Goal: Task Accomplishment & Management: Complete application form

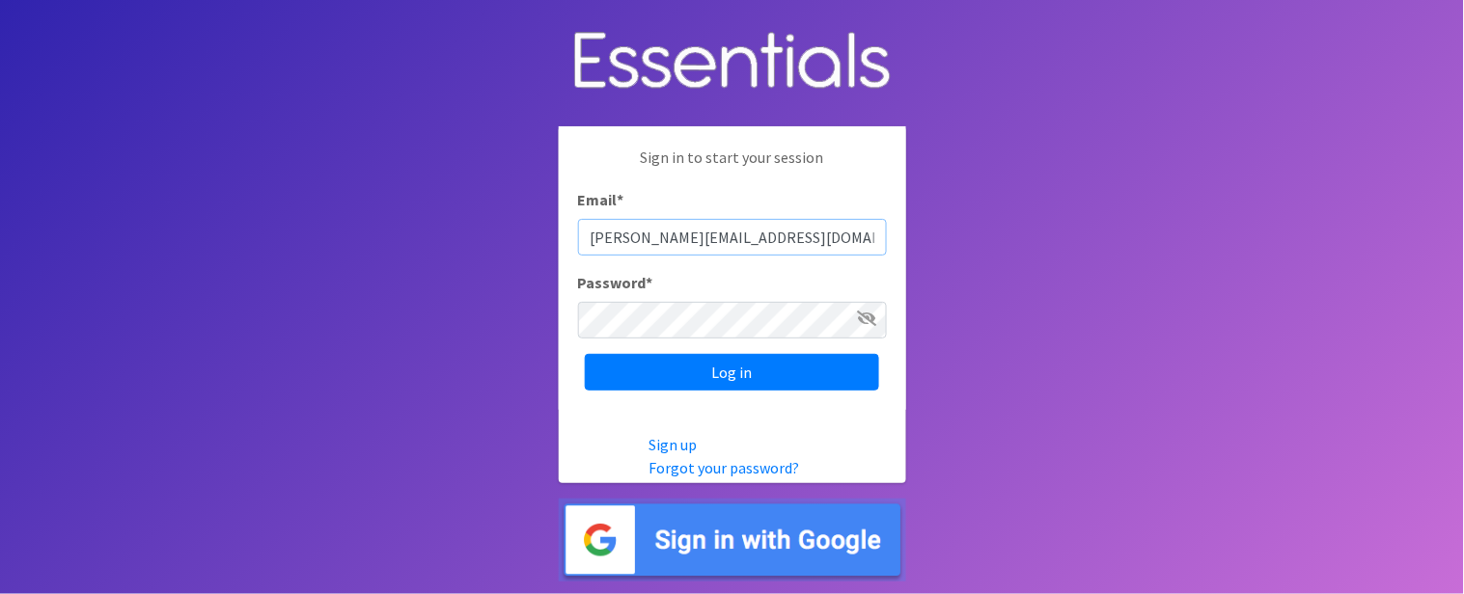
type input "[PERSON_NAME][EMAIL_ADDRESS][DOMAIN_NAME]"
click at [585, 354] on input "Log in" at bounding box center [732, 372] width 294 height 37
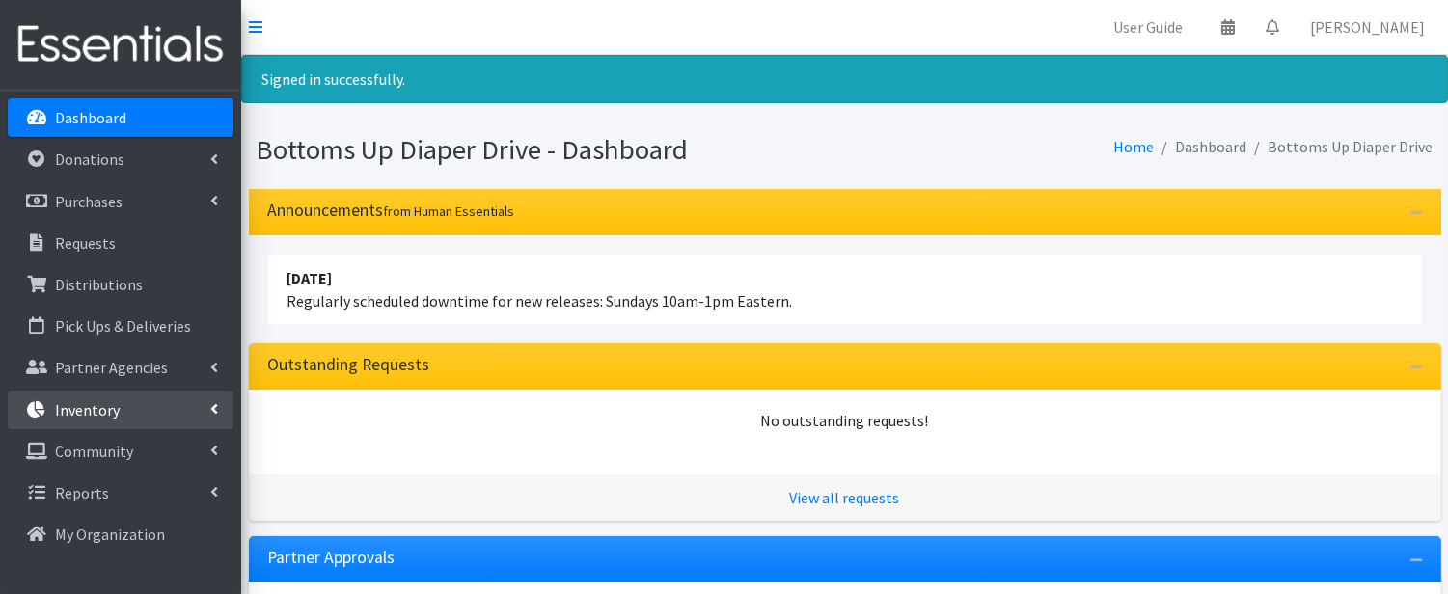
click at [129, 409] on link "Inventory" at bounding box center [121, 410] width 226 height 39
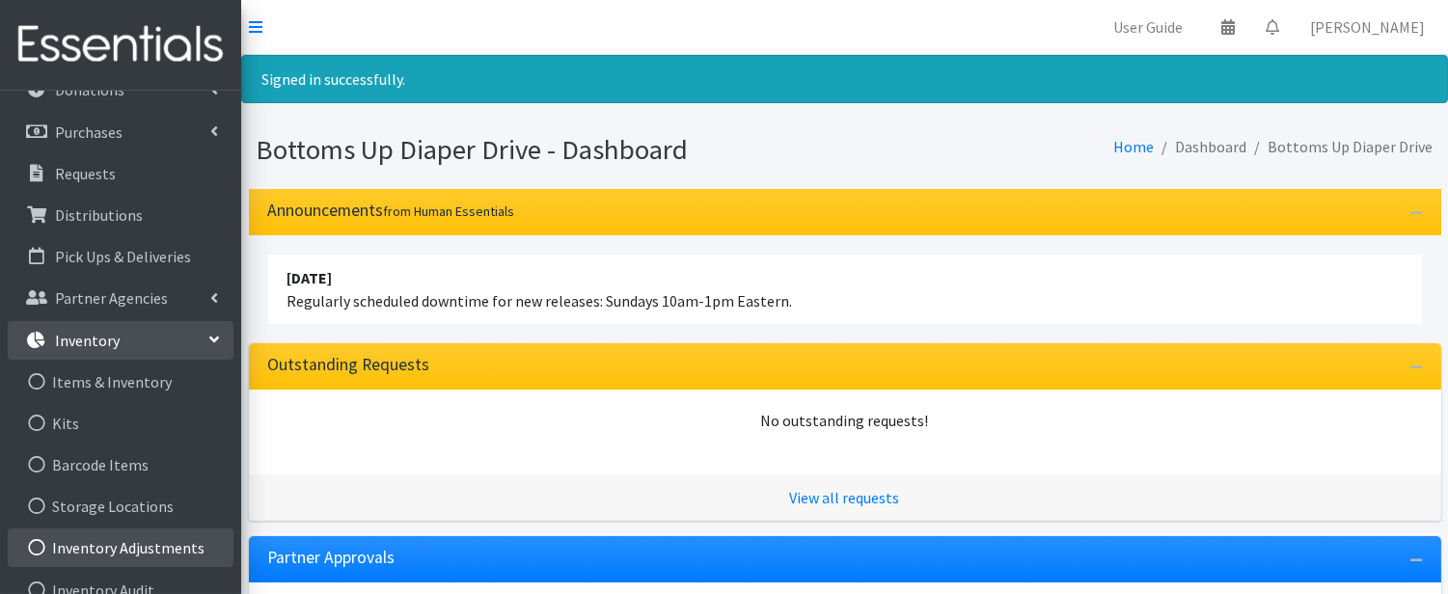
scroll to position [107, 0]
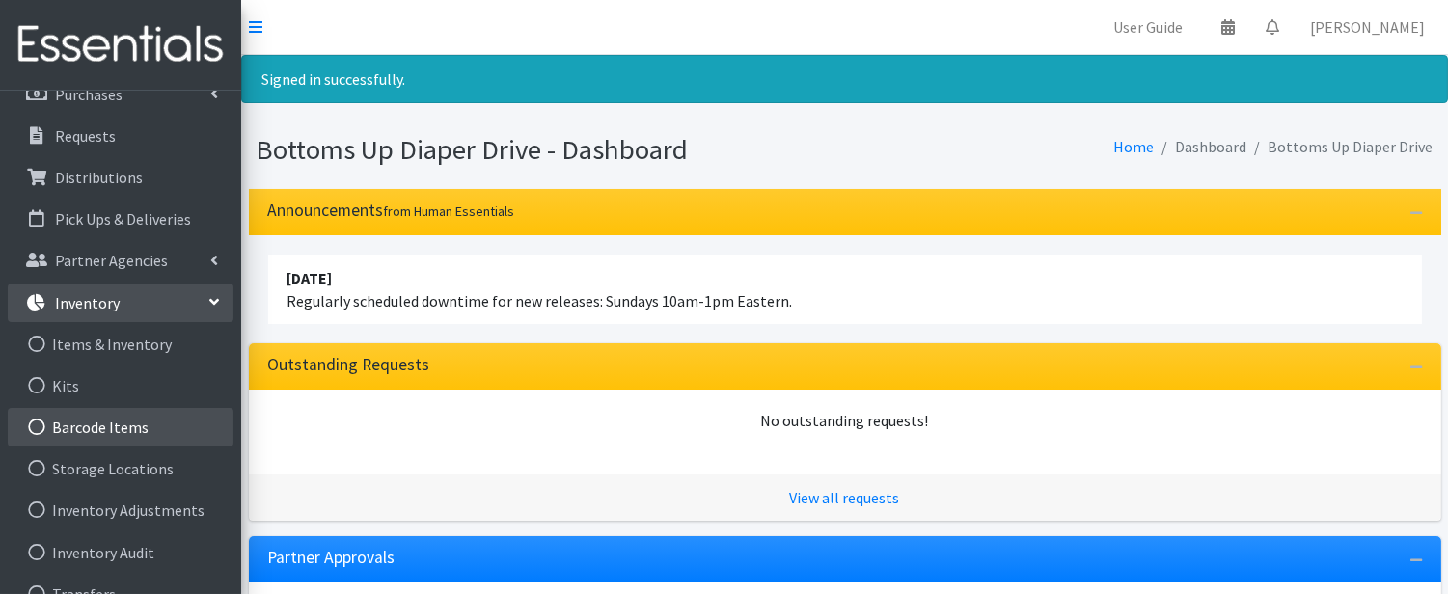
click at [162, 435] on link "Barcode Items" at bounding box center [121, 427] width 226 height 39
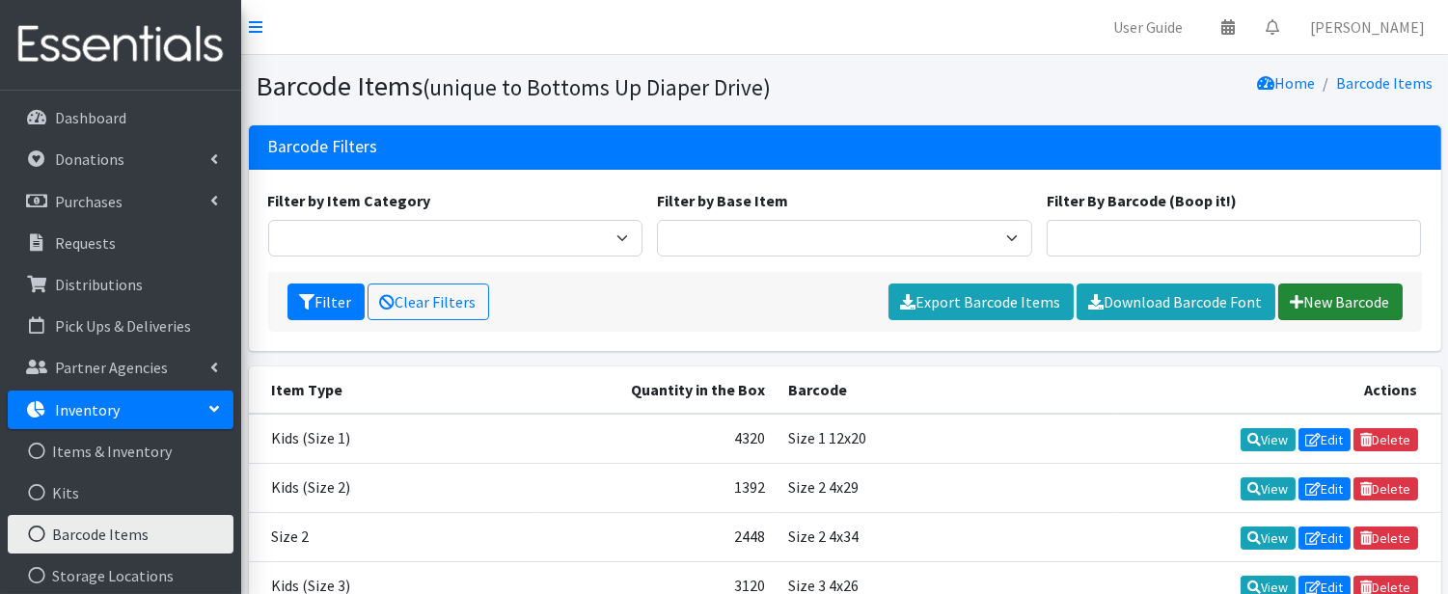
click at [1363, 309] on link "New Barcode" at bounding box center [1340, 302] width 124 height 37
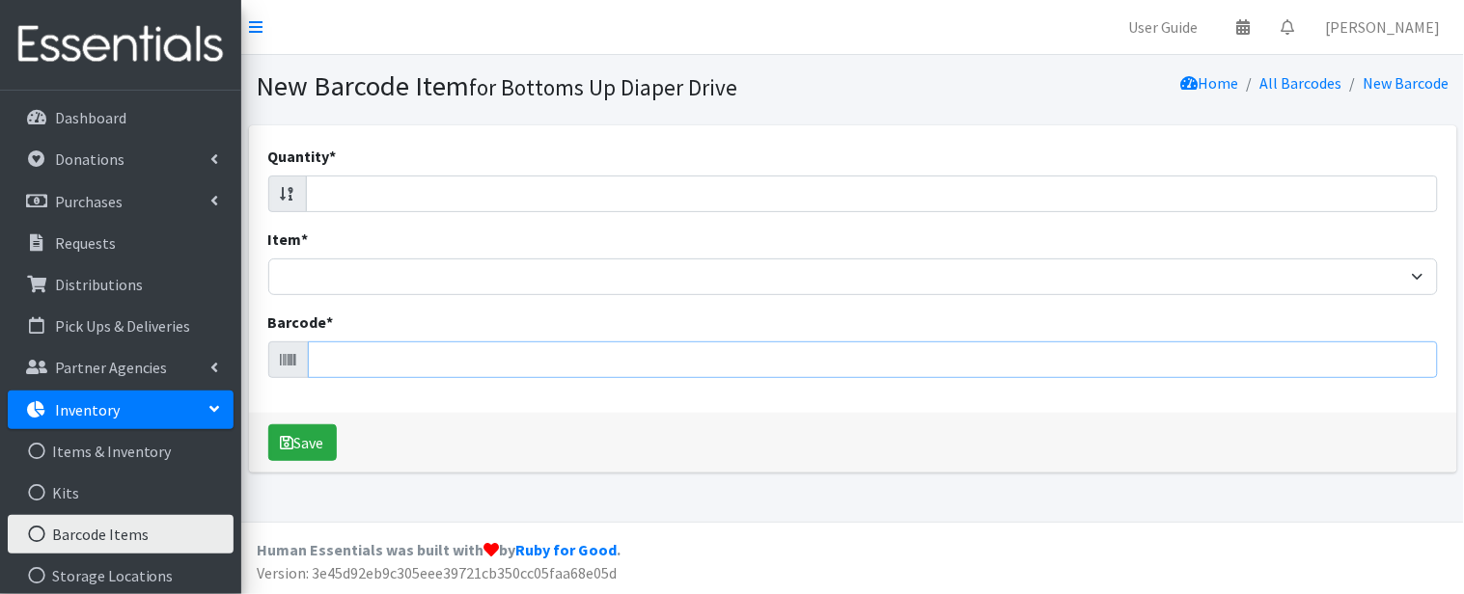
click at [347, 348] on input "Barcode *" at bounding box center [873, 360] width 1130 height 37
click at [382, 362] on input "Barcode *" at bounding box center [873, 360] width 1130 height 37
click at [441, 357] on input "Barcode *" at bounding box center [873, 360] width 1130 height 37
click at [444, 363] on input "Barcode *" at bounding box center [873, 360] width 1130 height 37
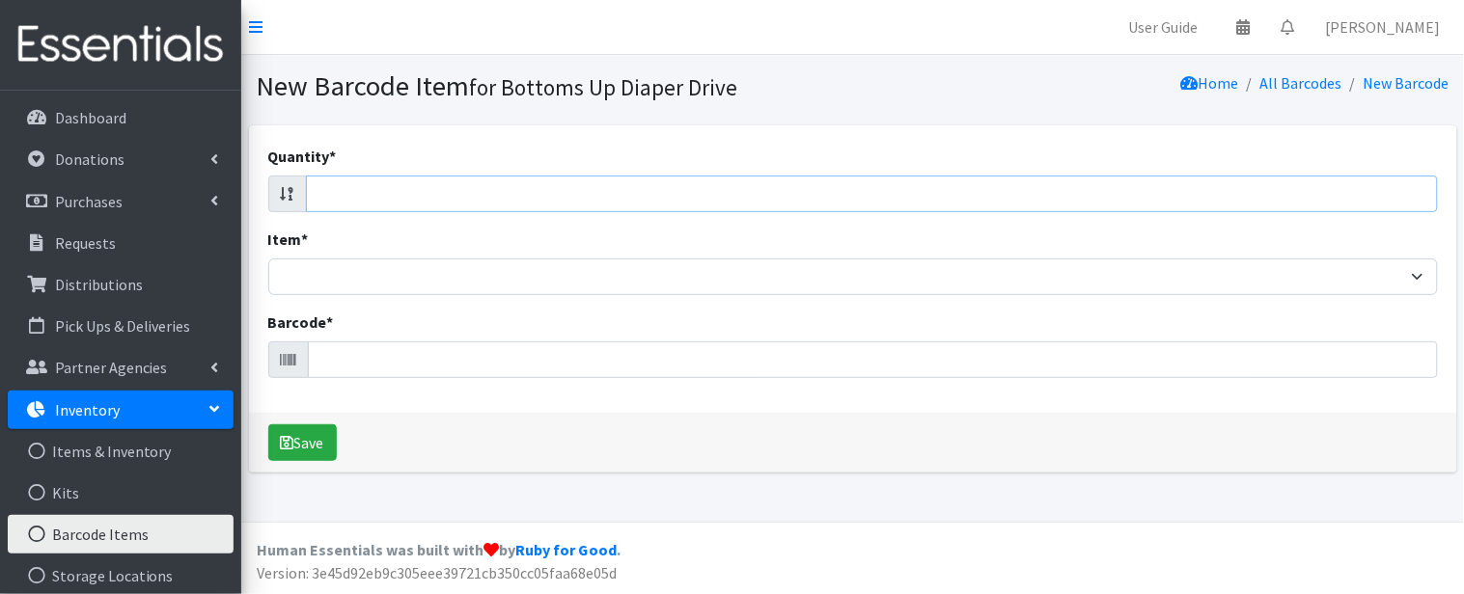
click at [374, 189] on input "Quantity *" at bounding box center [872, 194] width 1132 height 37
click at [374, 190] on input "Quantity *" at bounding box center [872, 194] width 1132 height 37
click at [378, 189] on input "Quantity *" at bounding box center [872, 194] width 1132 height 37
type input "19"
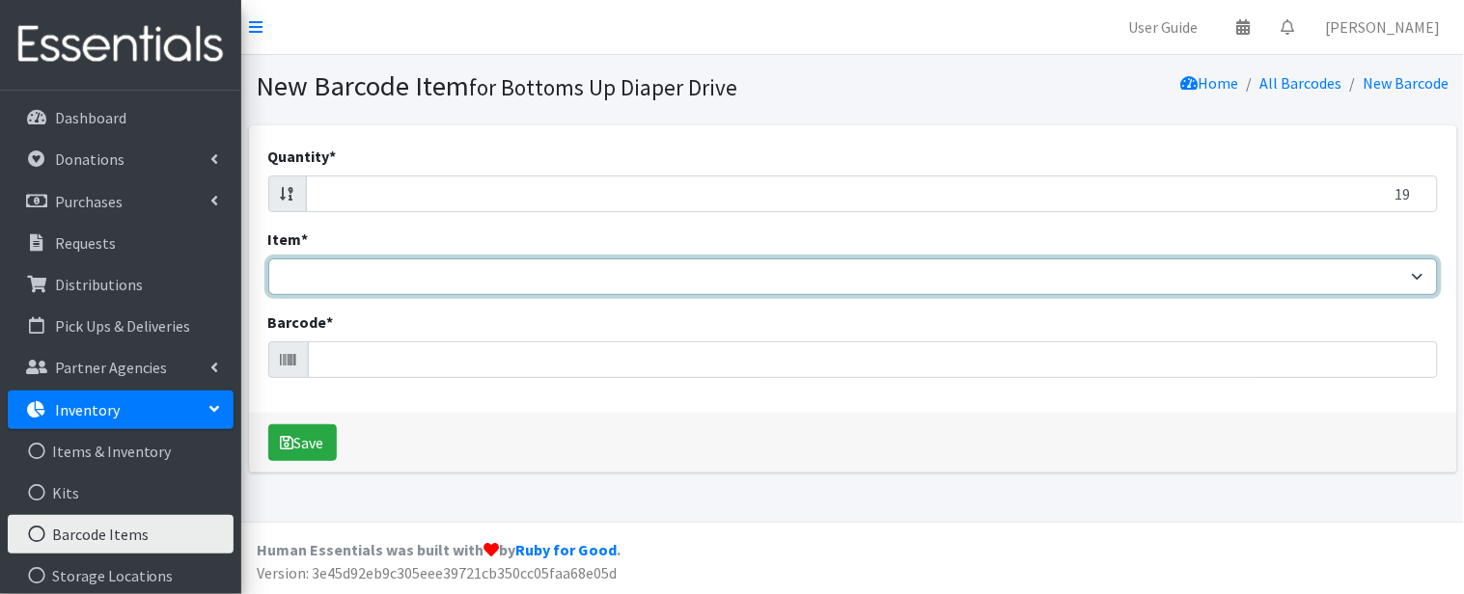
click at [1016, 286] on select "Kids L/XL (60-125 lbs) Kids (Newborn) Kids (Preemie) Kids Pull-Ups Kids Pull-Up…" at bounding box center [852, 277] width 1169 height 37
select select "4760"
click at [268, 259] on select "Kids L/XL (60-125 lbs) Kids (Newborn) Kids (Preemie) Kids Pull-Ups Kids Pull-Up…" at bounding box center [852, 277] width 1169 height 37
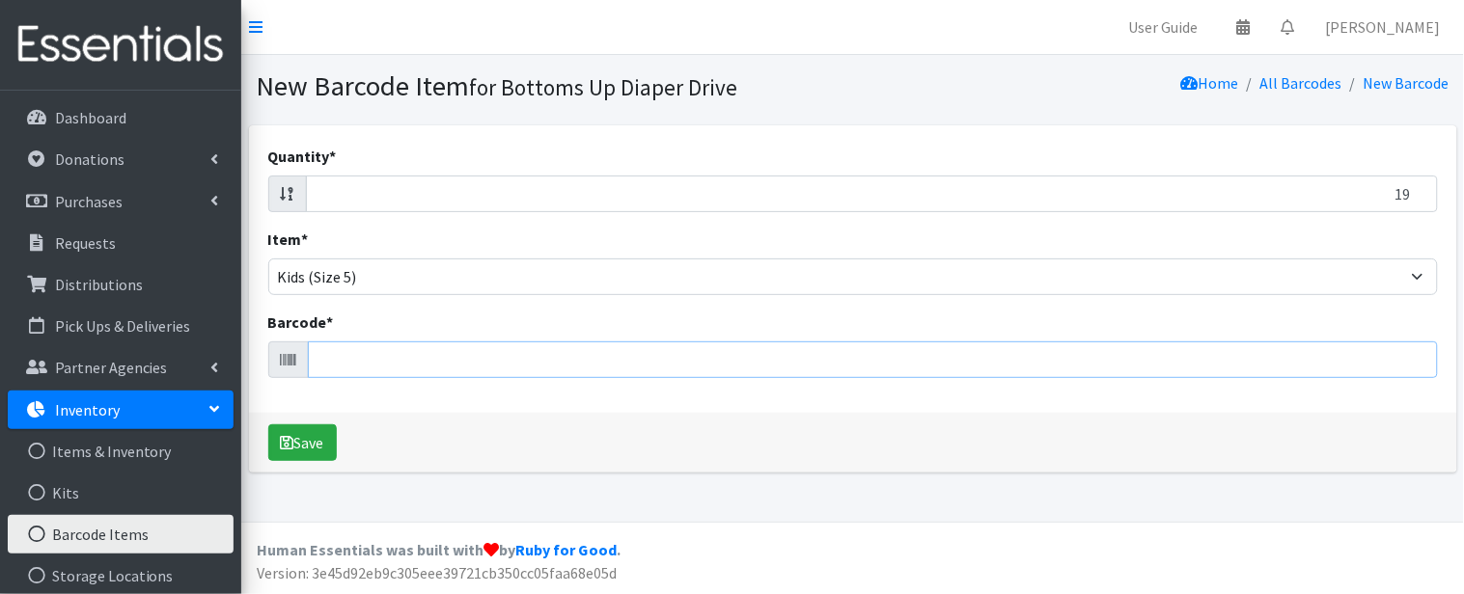
click at [721, 355] on input "Barcode *" at bounding box center [873, 360] width 1130 height 37
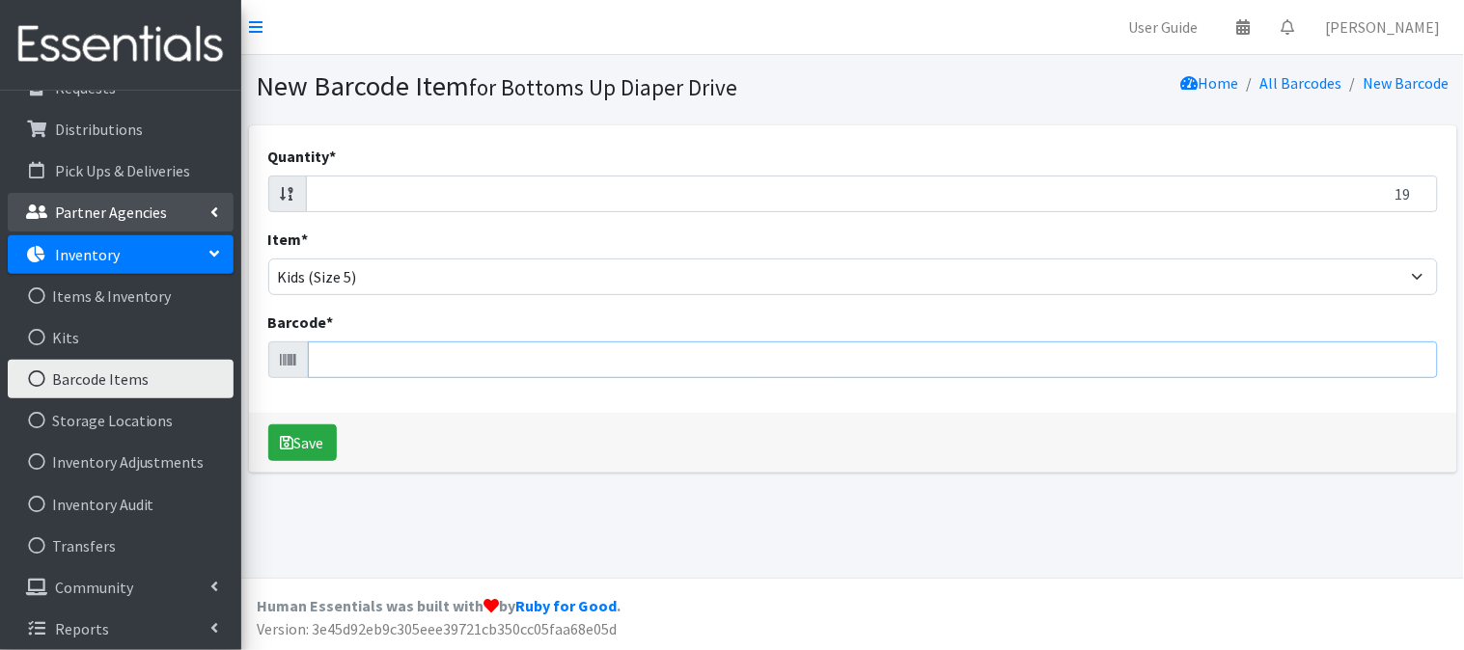
scroll to position [161, 0]
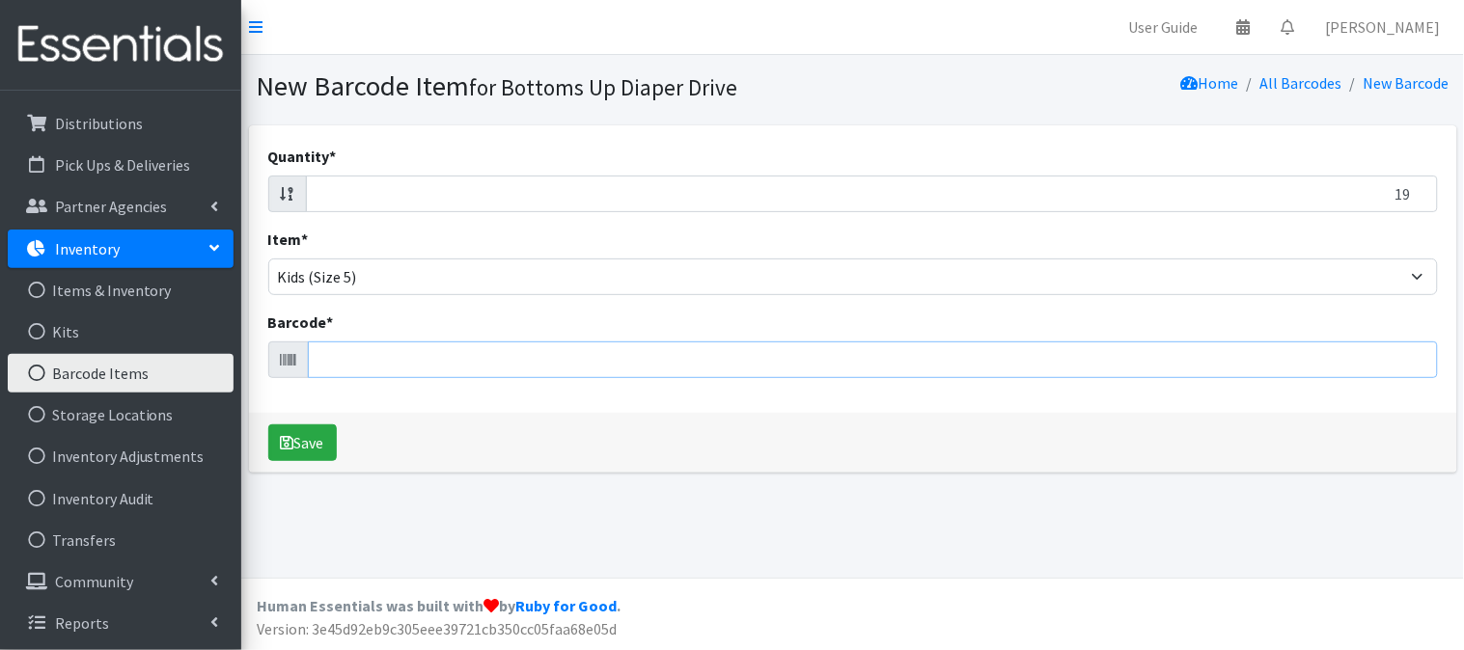
click at [383, 352] on input "Barcode *" at bounding box center [873, 360] width 1130 height 37
click at [480, 219] on div "Quantity * 19 Item * Kids L/XL (60-125 lbs) Kids (Newborn) Kids (Preemie) Kids …" at bounding box center [853, 269] width 1208 height 288
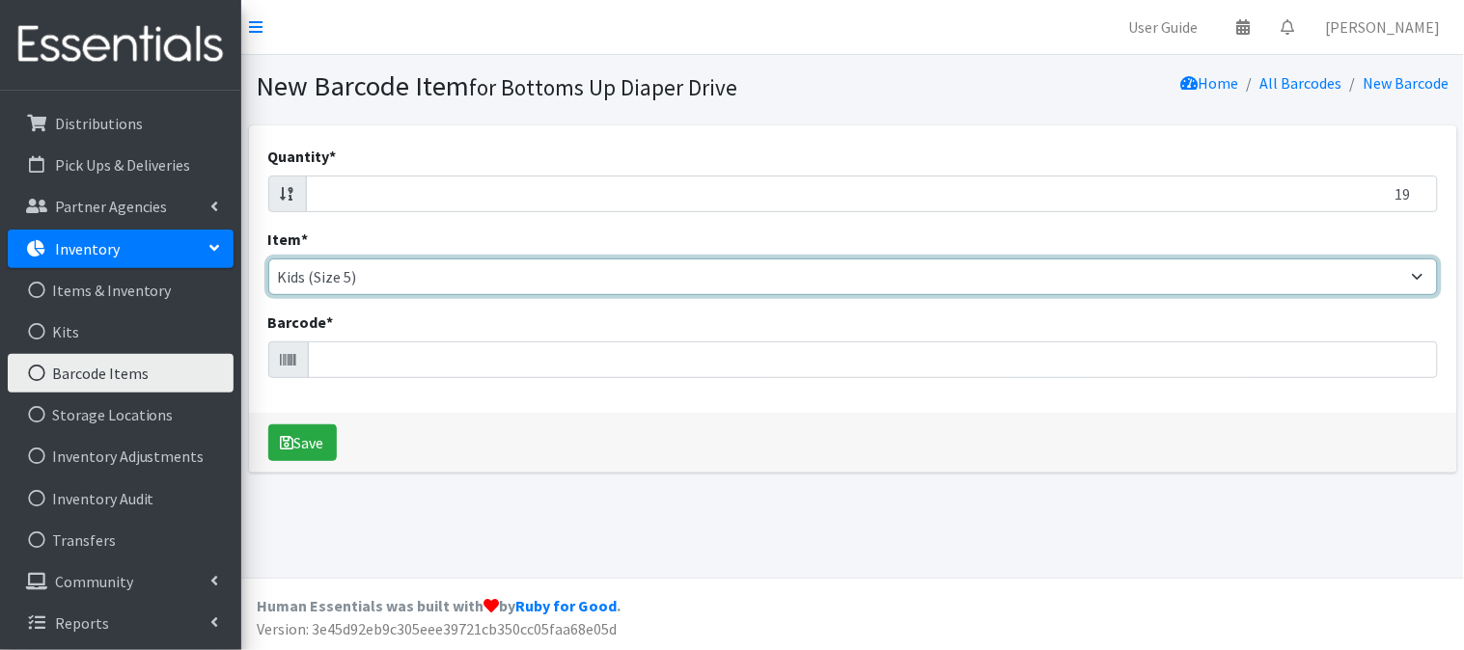
click at [476, 275] on select "Kids L/XL (60-125 lbs) Kids (Newborn) Kids (Preemie) Kids Pull-Ups Kids Pull-Up…" at bounding box center [852, 277] width 1169 height 37
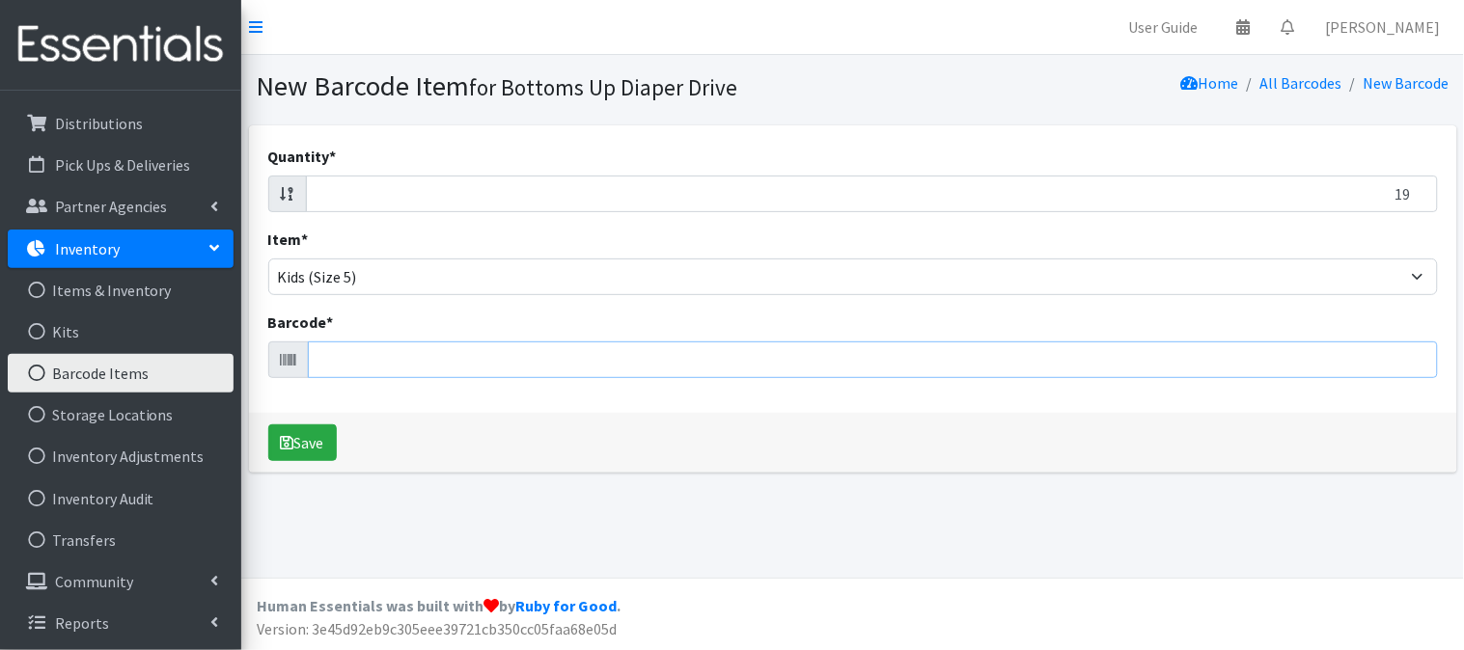
click at [420, 372] on input "Barcode *" at bounding box center [873, 360] width 1130 height 37
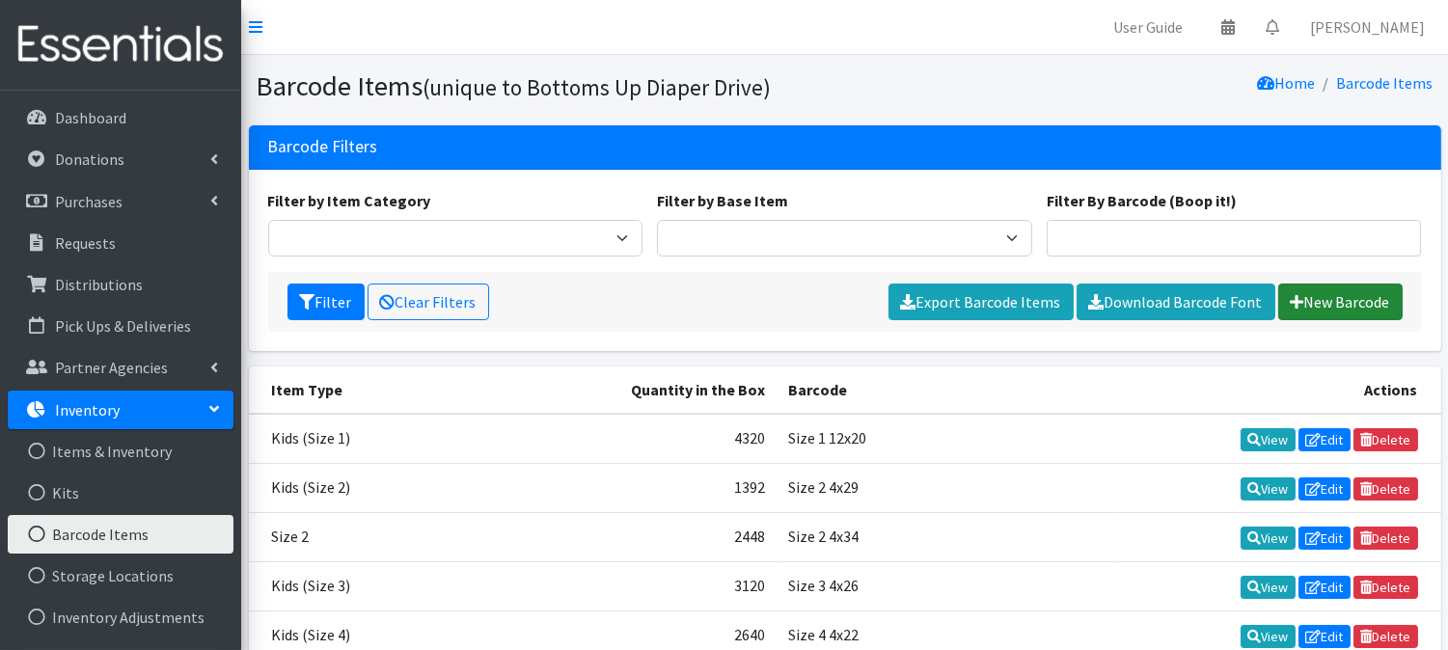
click at [1323, 309] on link "New Barcode" at bounding box center [1340, 302] width 124 height 37
click at [1366, 302] on link "New Barcode" at bounding box center [1340, 302] width 124 height 37
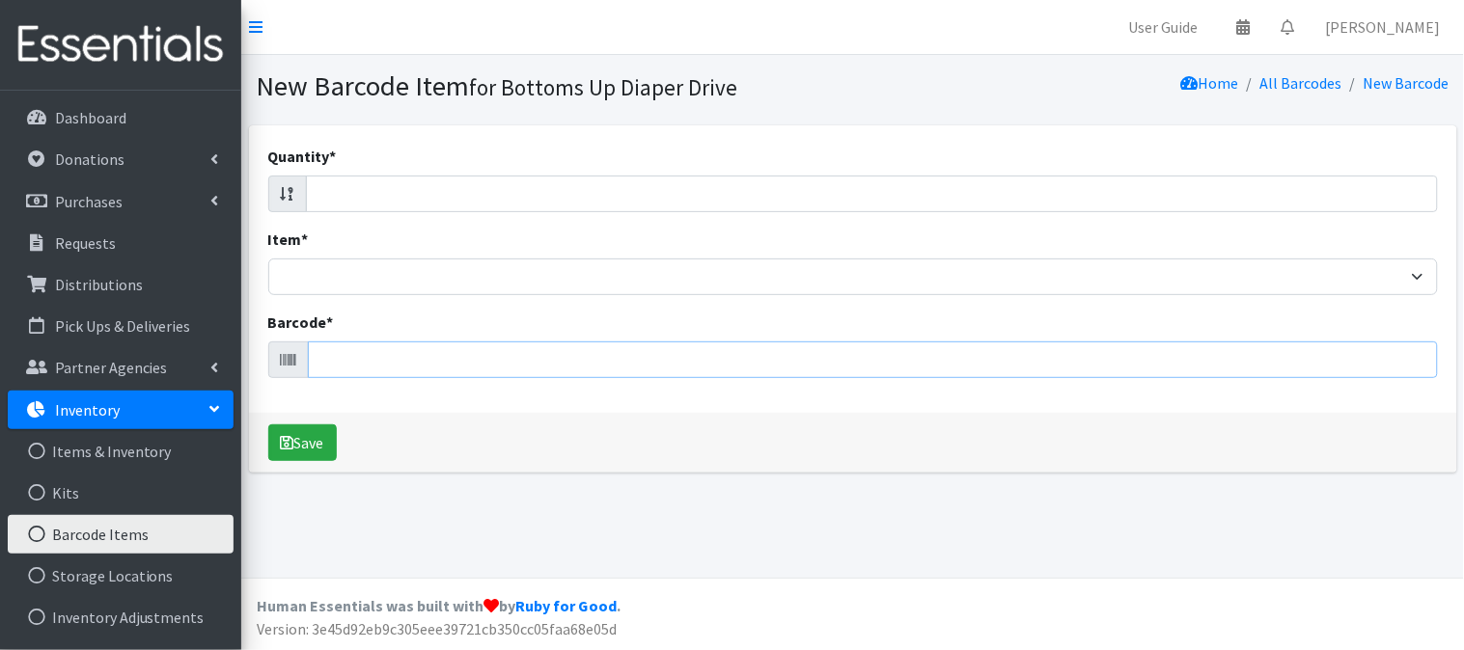
click at [412, 362] on input "Barcode *" at bounding box center [873, 360] width 1130 height 37
click at [405, 201] on input "Quantity *" at bounding box center [872, 194] width 1132 height 37
click at [1416, 189] on input "1" at bounding box center [872, 194] width 1132 height 37
type input "19"
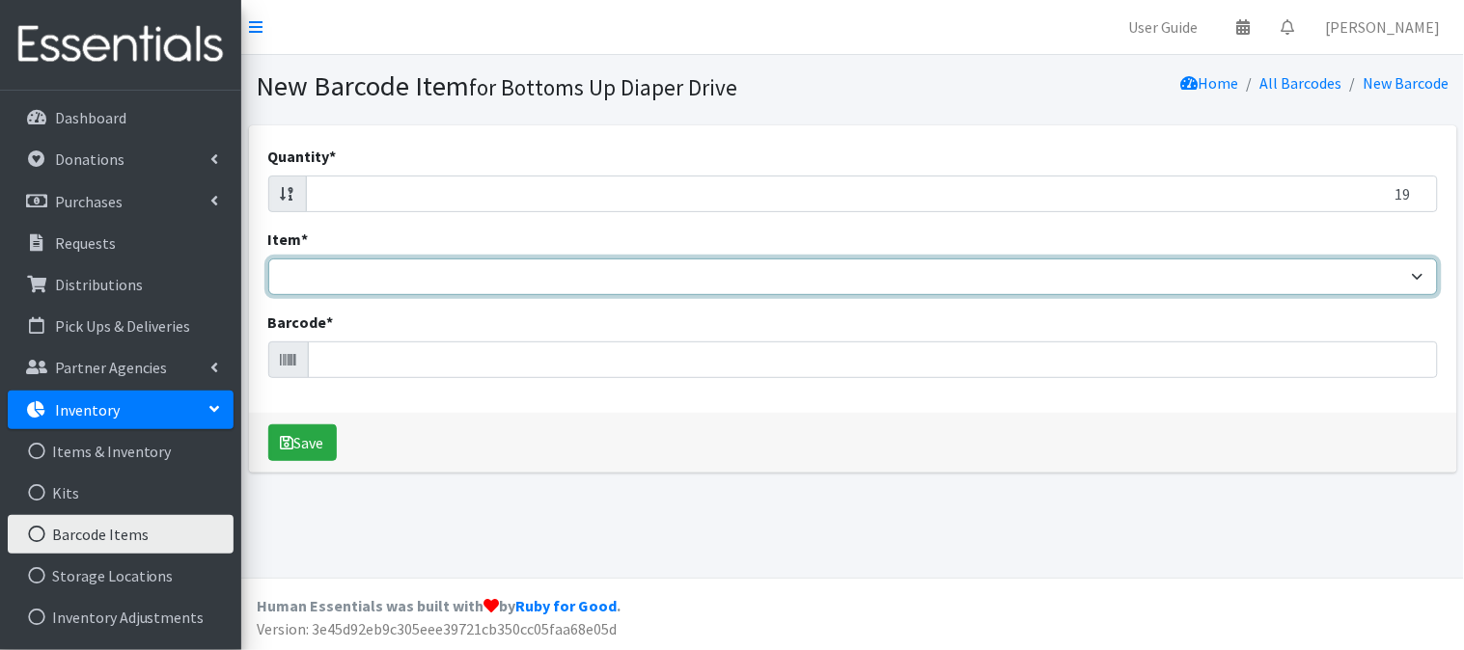
click at [1426, 272] on select "Kids L/XL (60-125 lbs) Kids (Newborn) Kids (Preemie) Kids Pull-Ups Kids Pull-Up…" at bounding box center [852, 277] width 1169 height 37
select select "4760"
click at [268, 259] on select "Kids L/XL (60-125 lbs) Kids (Newborn) Kids (Preemie) Kids Pull-Ups Kids Pull-Up…" at bounding box center [852, 277] width 1169 height 37
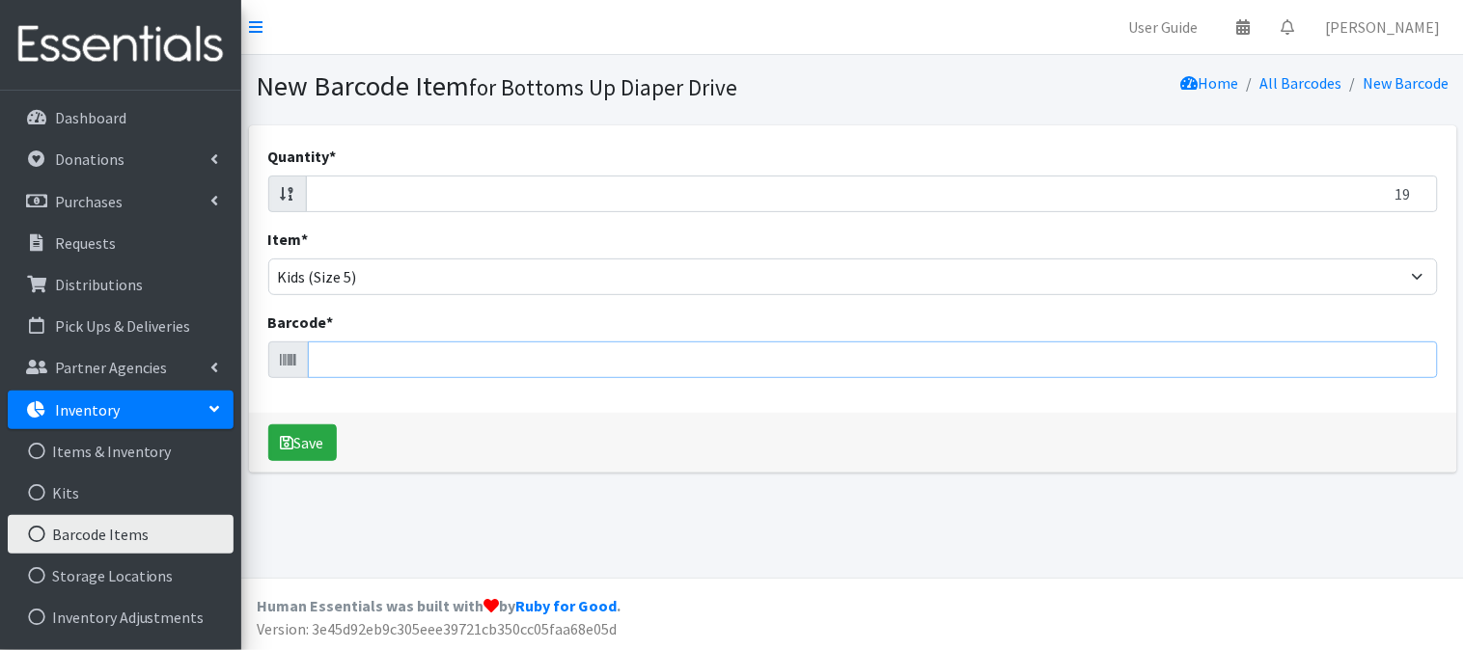
click at [470, 360] on input "Barcode *" at bounding box center [873, 360] width 1130 height 37
type input "036000496802"
click at [315, 444] on button "Save" at bounding box center [302, 443] width 69 height 37
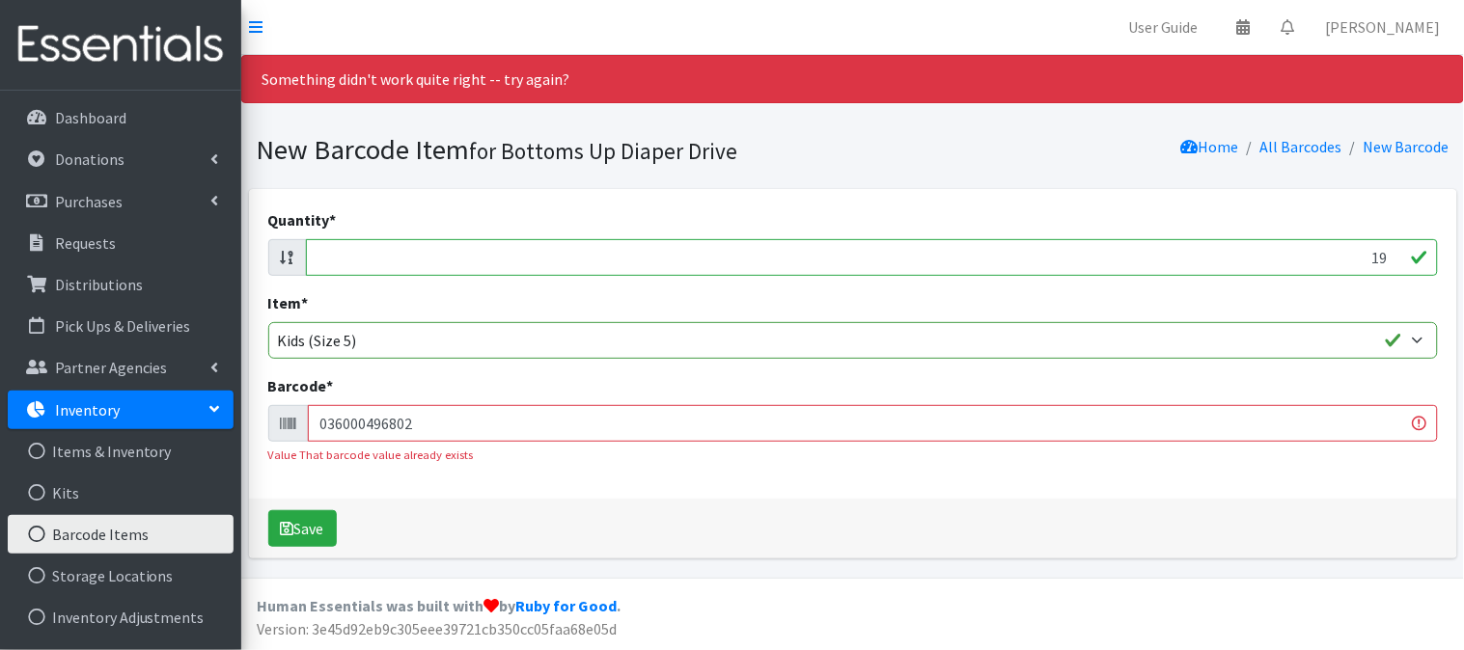
click at [342, 32] on nav "User Guide 0 Pick-ups remaining this week View Calendar 0 Requests 0 Partner Ag…" at bounding box center [852, 27] width 1222 height 55
click at [787, 566] on div "Quantity * 19 Item * Kids L/XL (60-125 lbs) Kids (Newborn) Kids (Preemie) Kids …" at bounding box center [852, 381] width 1222 height 385
